Goal: Transaction & Acquisition: Obtain resource

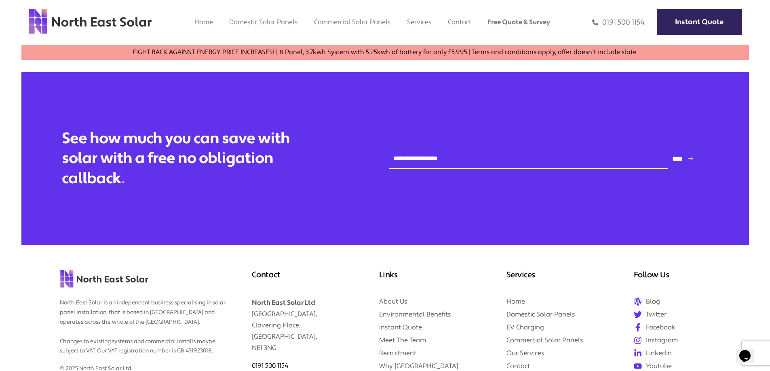
scroll to position [2323, 0]
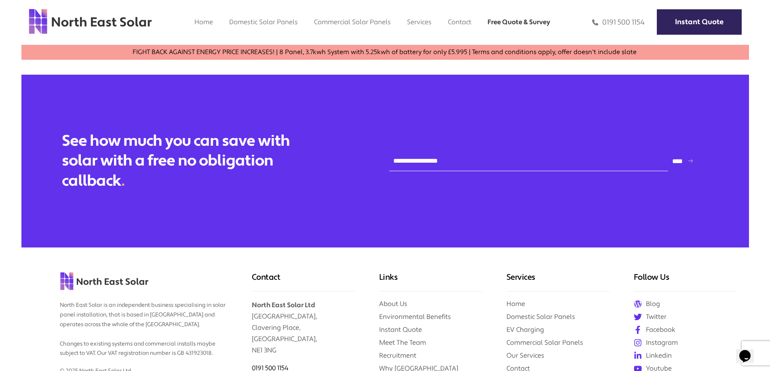
click at [518, 22] on link "Free Quote & Survey" at bounding box center [518, 22] width 63 height 8
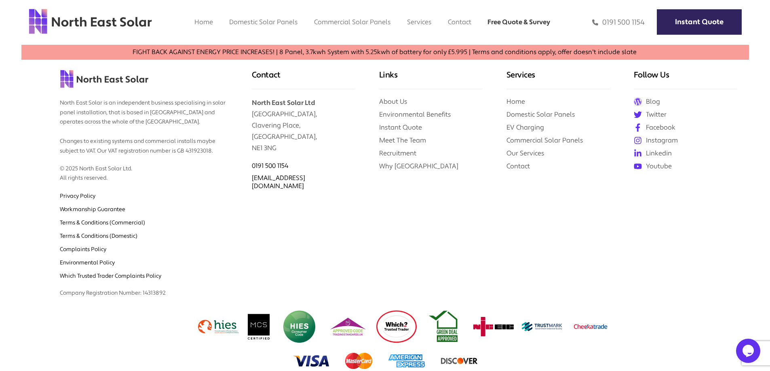
scroll to position [836, 0]
click at [411, 127] on link "Instant Quote" at bounding box center [400, 127] width 43 height 8
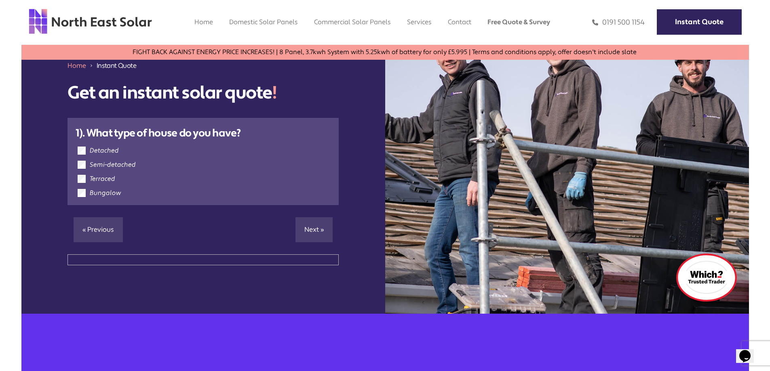
scroll to position [62, 0]
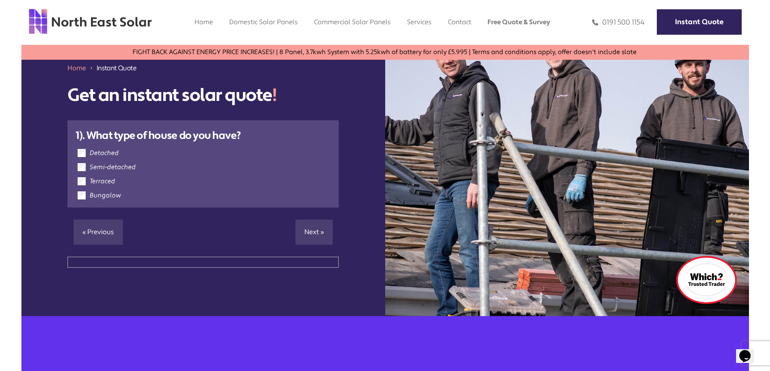
click at [101, 153] on label "Detached" at bounding box center [104, 153] width 29 height 8
click at [305, 238] on link "Next »" at bounding box center [313, 232] width 37 height 25
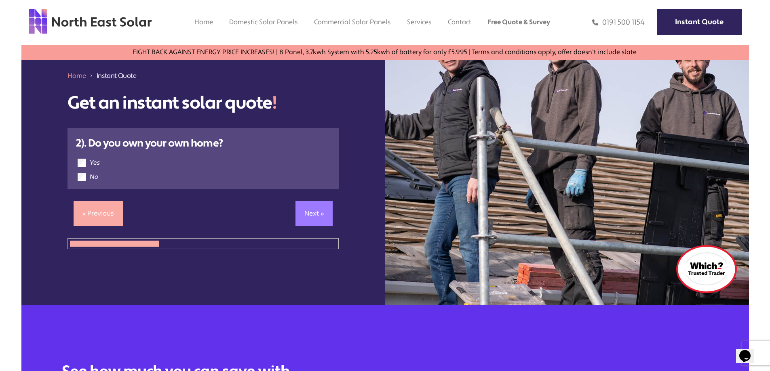
click at [314, 213] on link "Next »" at bounding box center [313, 213] width 37 height 25
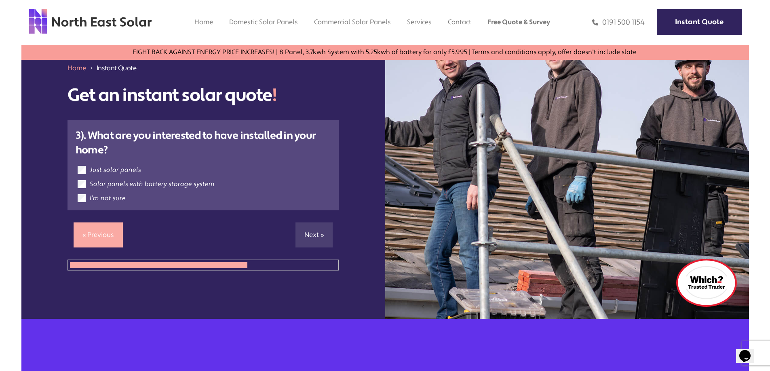
drag, startPoint x: 116, startPoint y: 169, endPoint x: 124, endPoint y: 174, distance: 9.6
click at [116, 170] on label "Just solar panels" at bounding box center [115, 170] width 51 height 8
click at [312, 230] on link "Next »" at bounding box center [313, 235] width 37 height 25
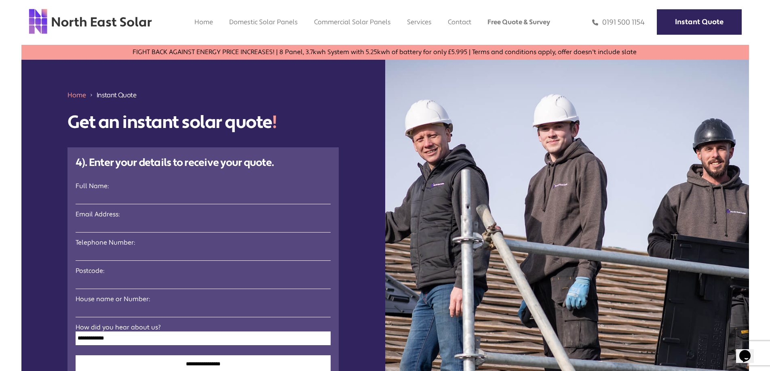
scroll to position [0, 0]
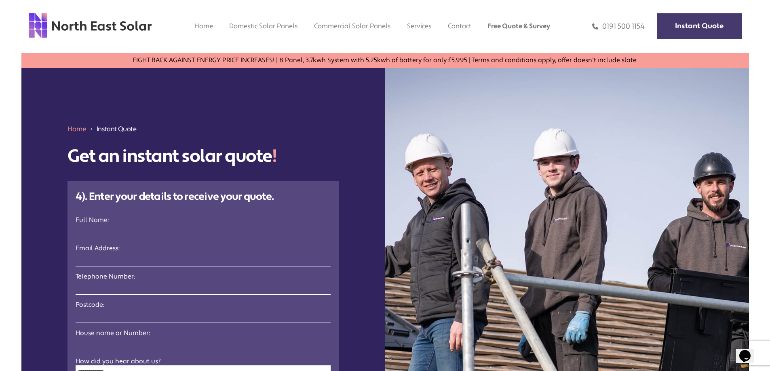
click at [717, 21] on link "Instant Quote" at bounding box center [699, 25] width 85 height 25
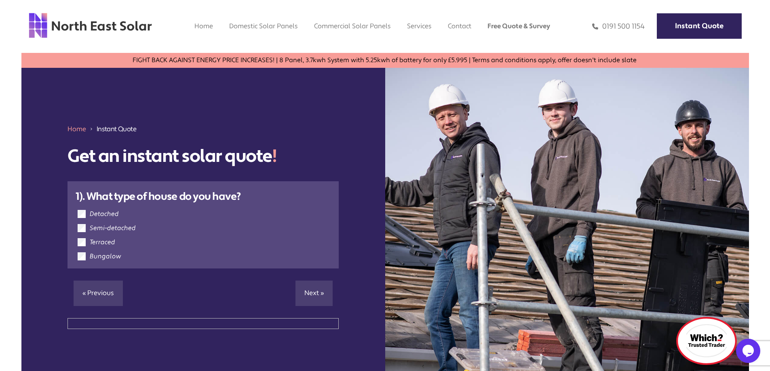
click at [145, 28] on img at bounding box center [90, 25] width 124 height 27
